Goal: Transaction & Acquisition: Register for event/course

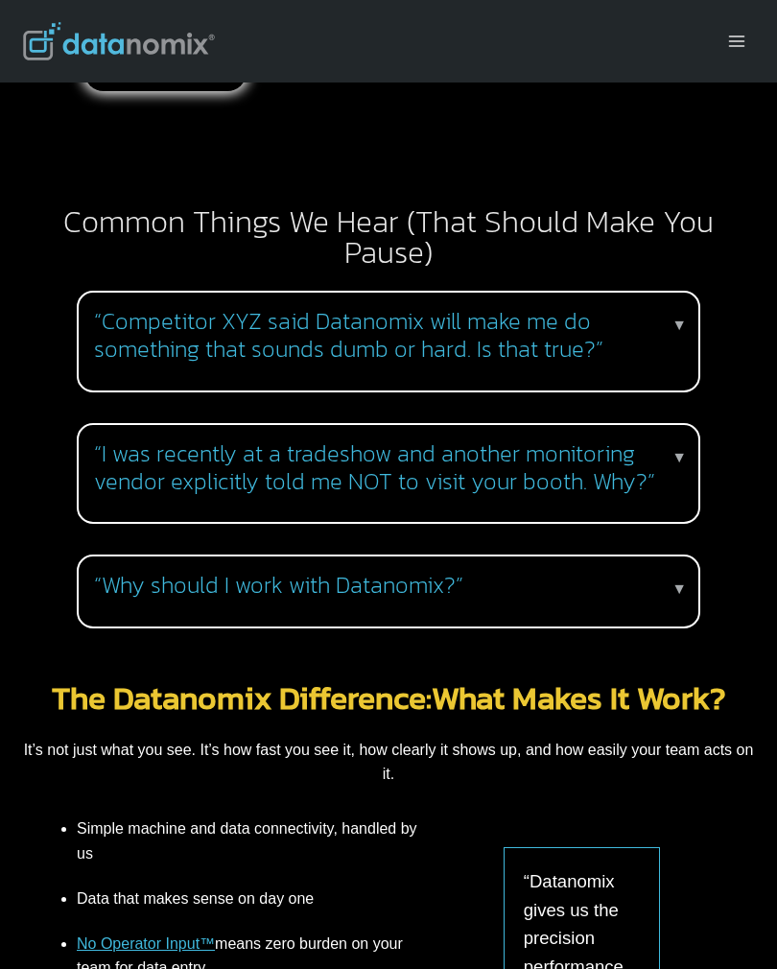
scroll to position [2281, 0]
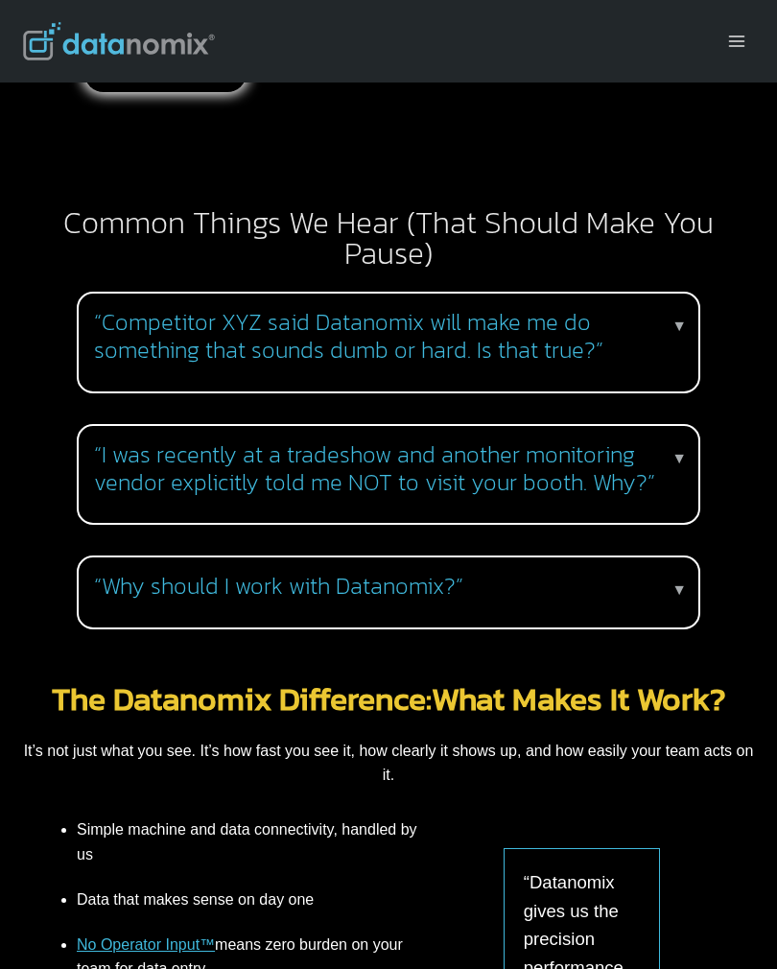
click at [656, 573] on h3 "“Why should I work with Datanomix?”" at bounding box center [384, 587] width 581 height 28
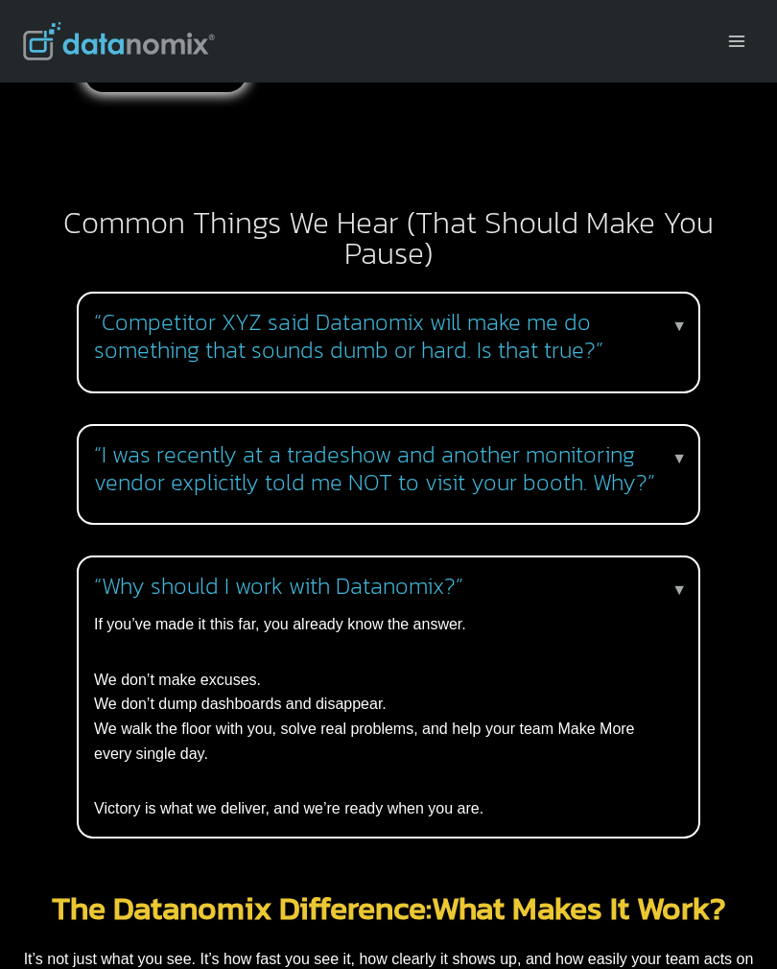
click at [680, 577] on p "▼" at bounding box center [678, 589] width 15 height 25
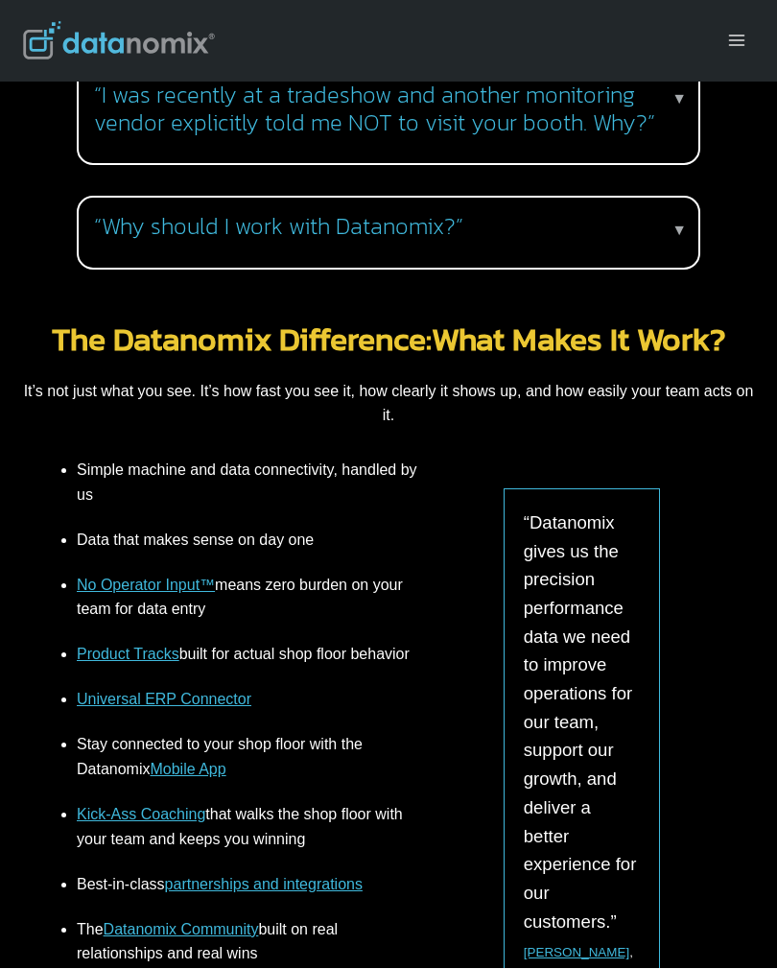
scroll to position [2640, 0]
click at [142, 645] on link "Product Tracks" at bounding box center [128, 653] width 103 height 16
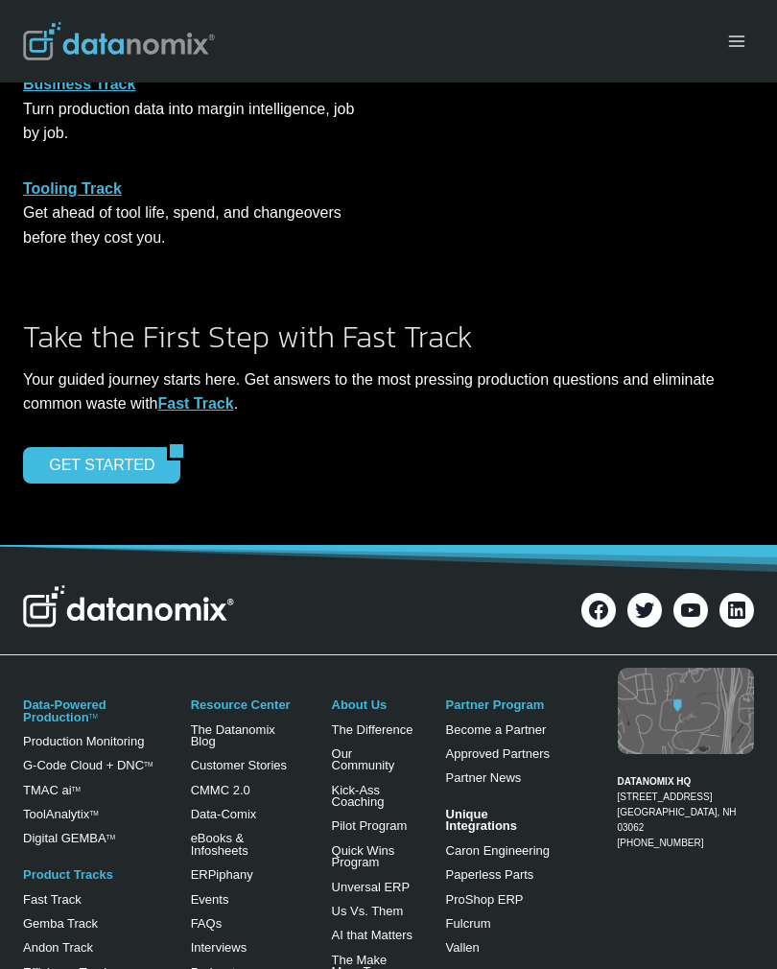
scroll to position [1991, 0]
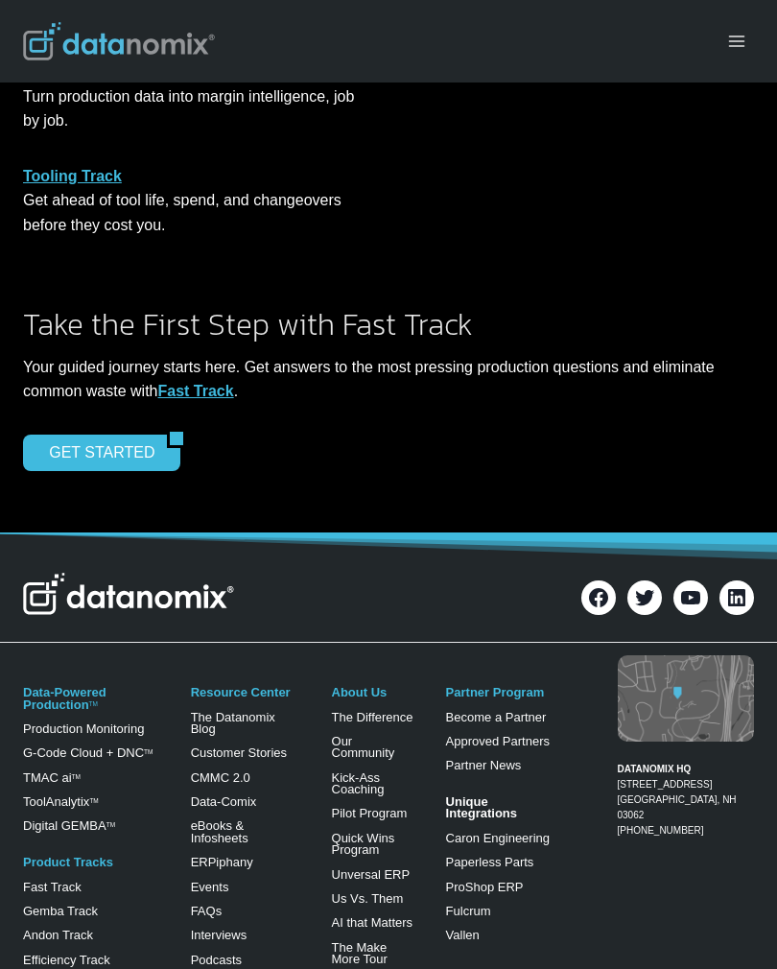
click at [123, 745] on link "G-Code Cloud + DNC TM" at bounding box center [87, 752] width 129 height 14
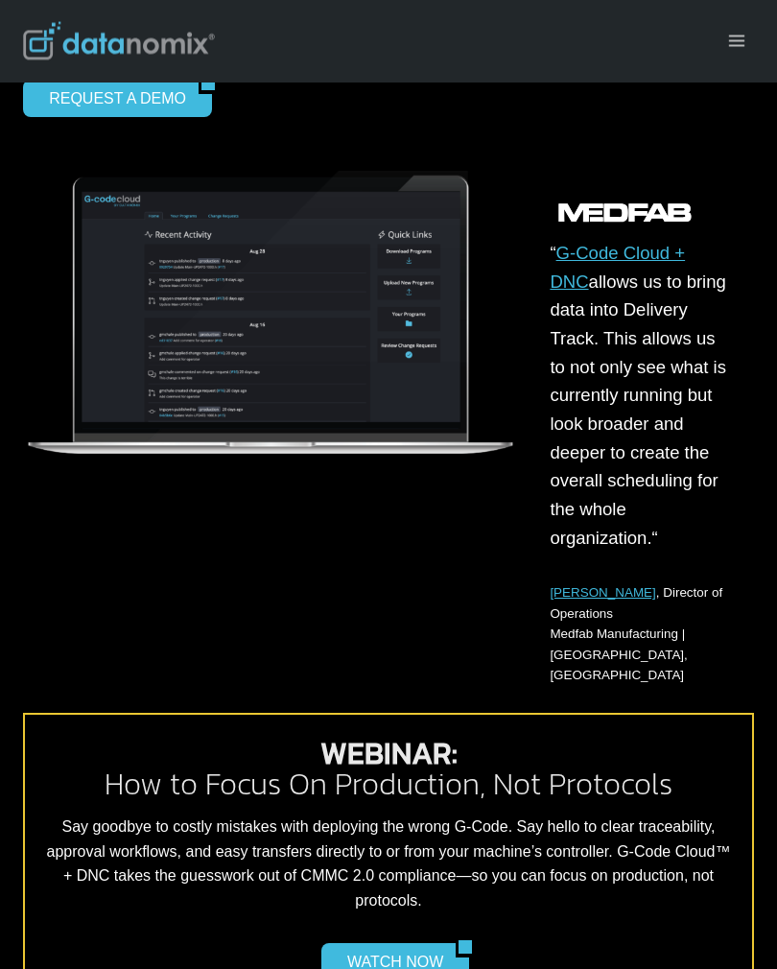
scroll to position [1267, 0]
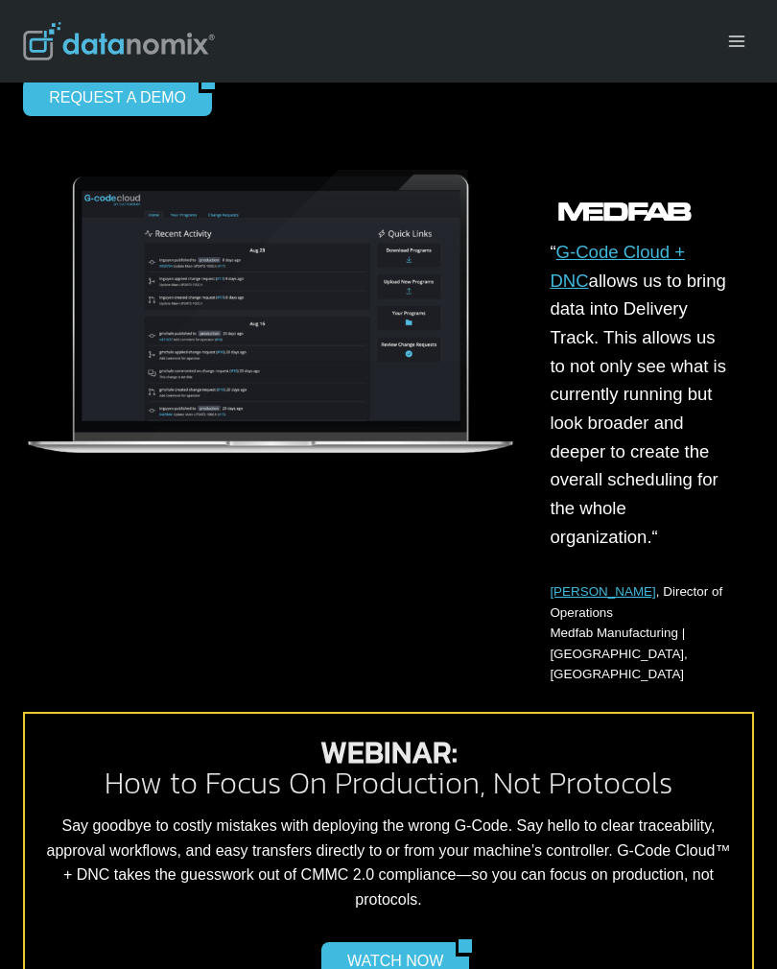
click at [407, 942] on link "WATCH NOW" at bounding box center [388, 960] width 134 height 36
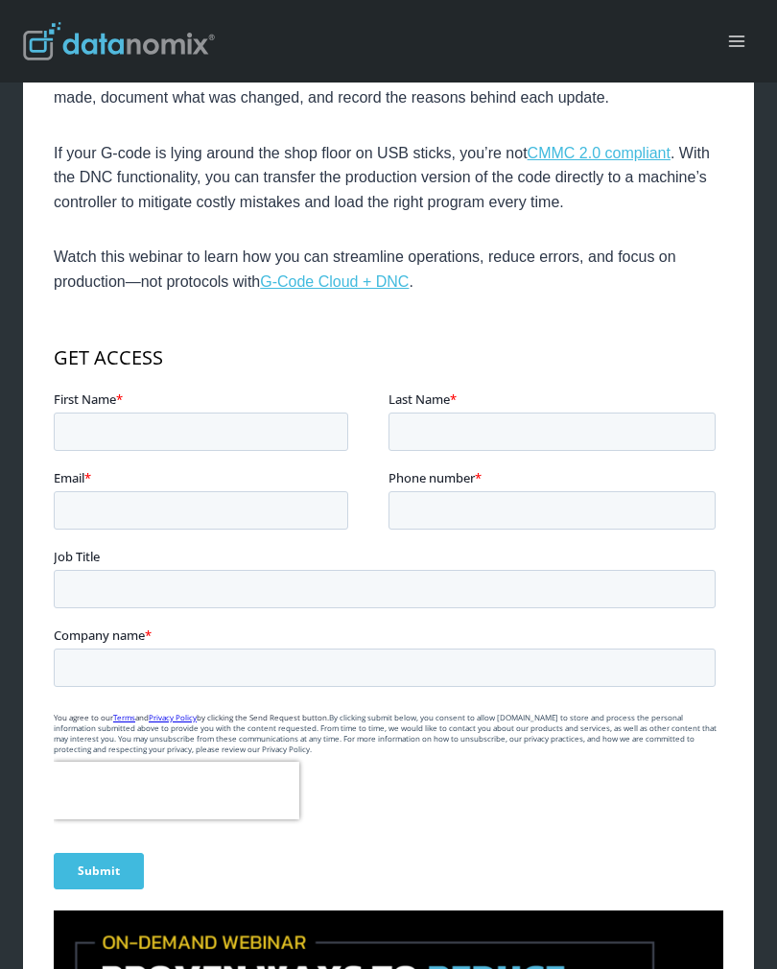
scroll to position [716, 0]
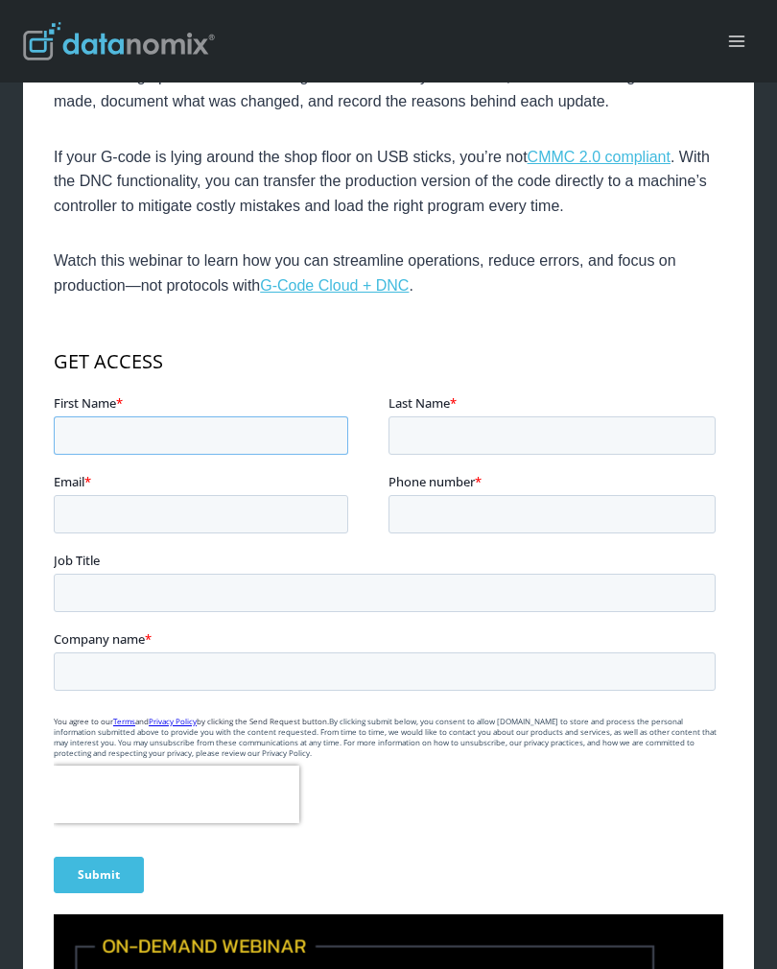
click at [129, 446] on input "First Name *" at bounding box center [201, 434] width 294 height 38
type input "[PERSON_NAME]"
click at [521, 434] on input "Last Name *" at bounding box center [551, 434] width 327 height 38
type input "[PERSON_NAME]"
click at [289, 511] on input "Email *" at bounding box center [201, 513] width 294 height 38
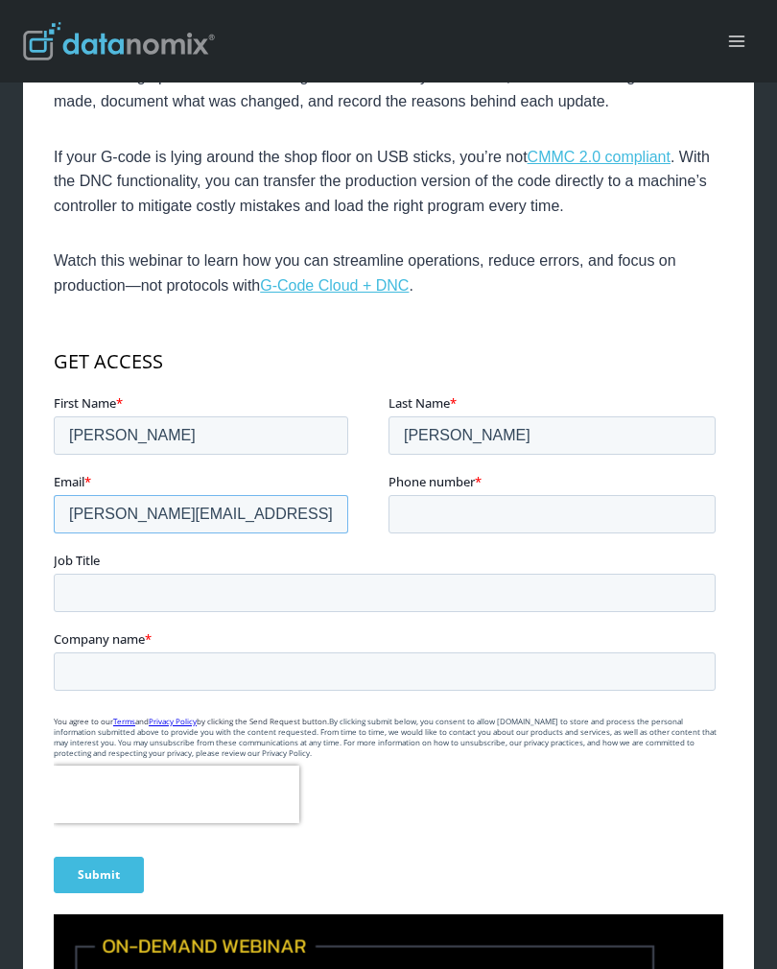
type input "[PERSON_NAME][EMAIL_ADDRESS][PERSON_NAME][DOMAIN_NAME]"
click at [546, 505] on input "Phone number *" at bounding box center [551, 513] width 327 height 38
type input "[PHONE_NUMBER]"
click at [270, 598] on input "Job Title" at bounding box center [385, 592] width 662 height 38
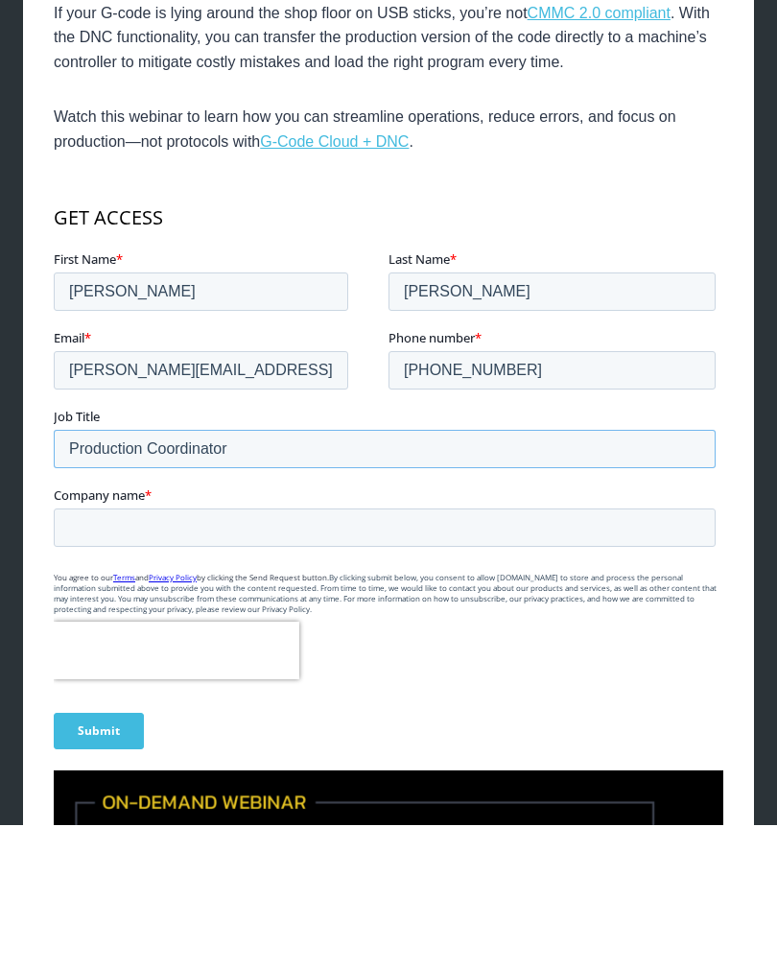
type input "Production Coordinator"
click at [393, 526] on input "Company name *" at bounding box center [385, 526] width 662 height 38
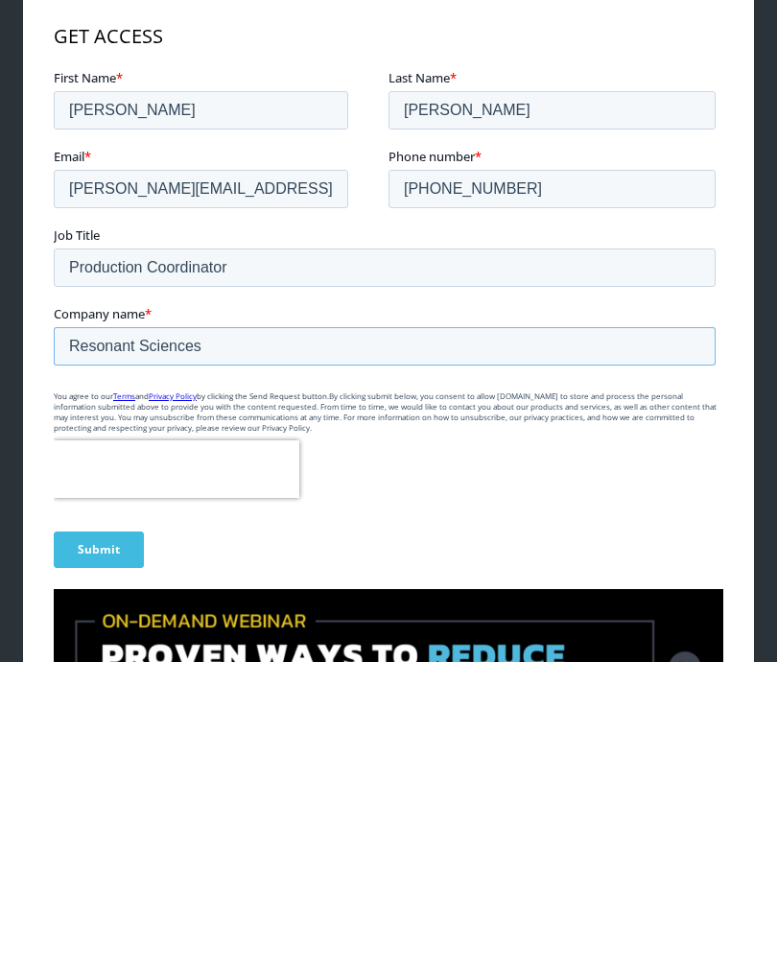
scroll to position [739, 0]
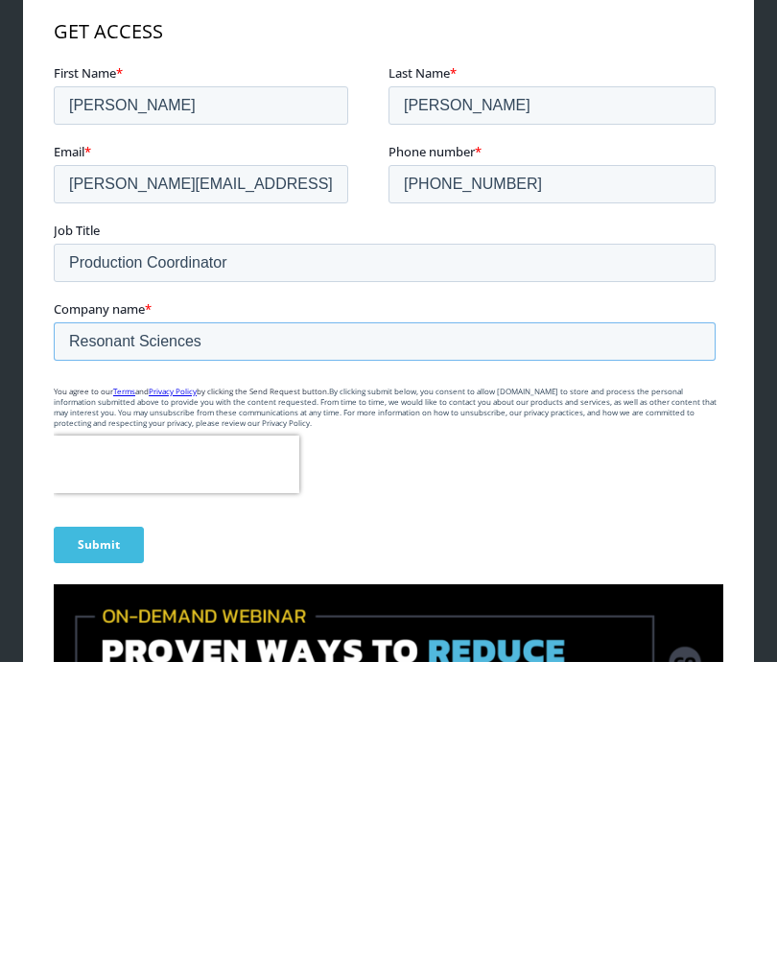
type input "Resonant Sciences"
click at [100, 546] on input "Submit" at bounding box center [99, 545] width 90 height 36
